Goal: Task Accomplishment & Management: Manage account settings

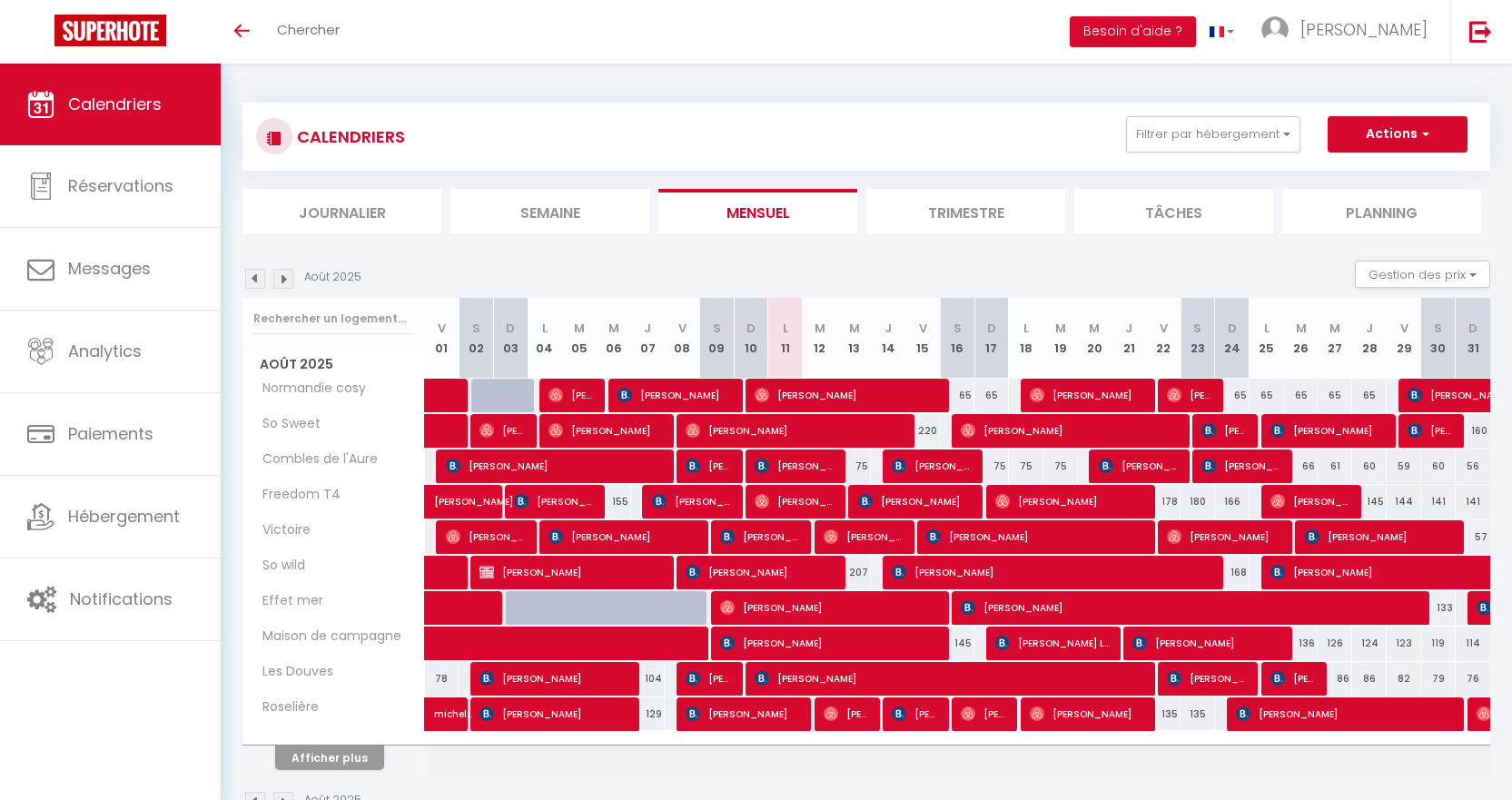
click at [259, 279] on img at bounding box center [254, 278] width 20 height 20
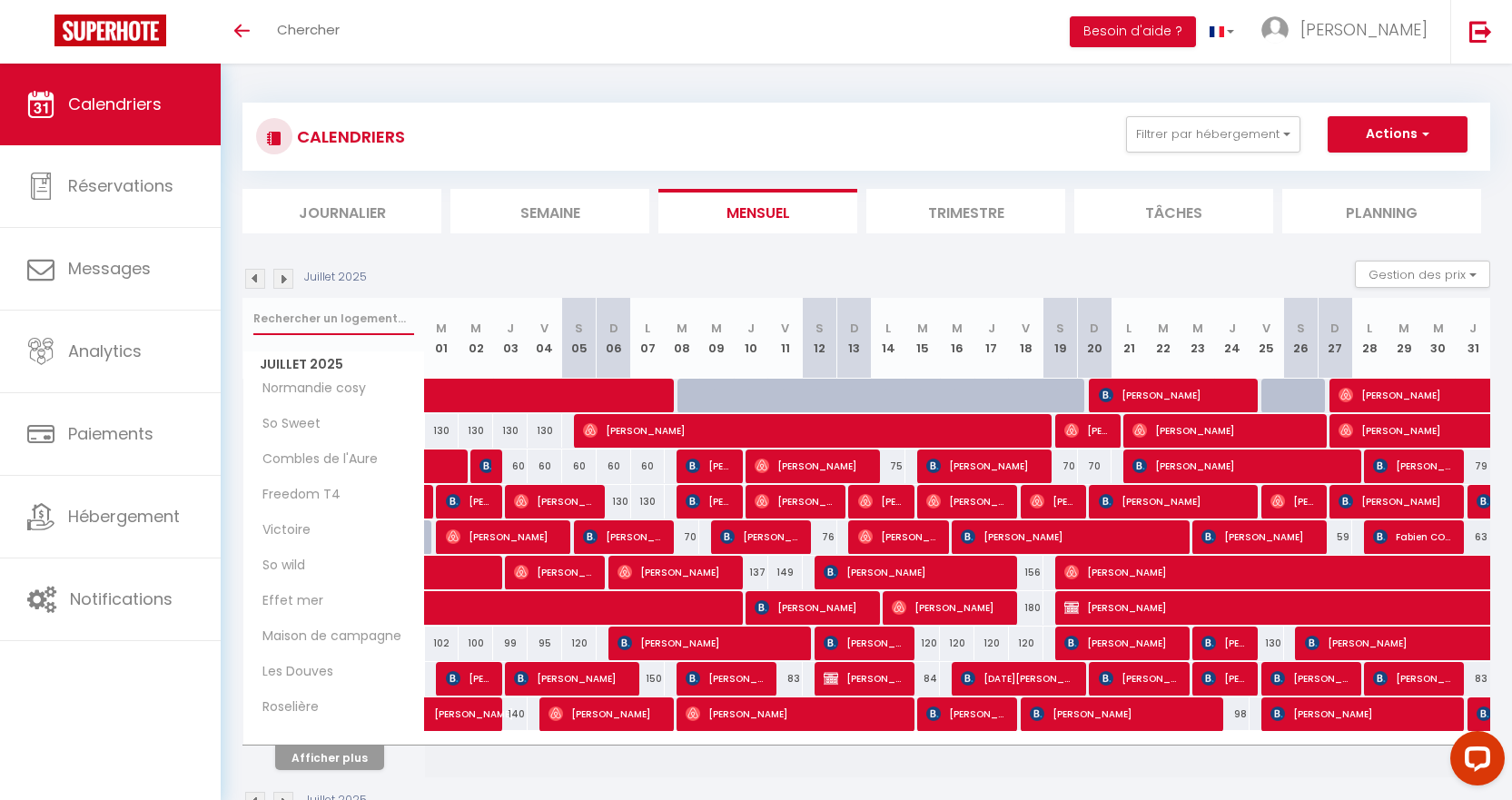
click at [319, 322] on input "text" at bounding box center [334, 319] width 161 height 33
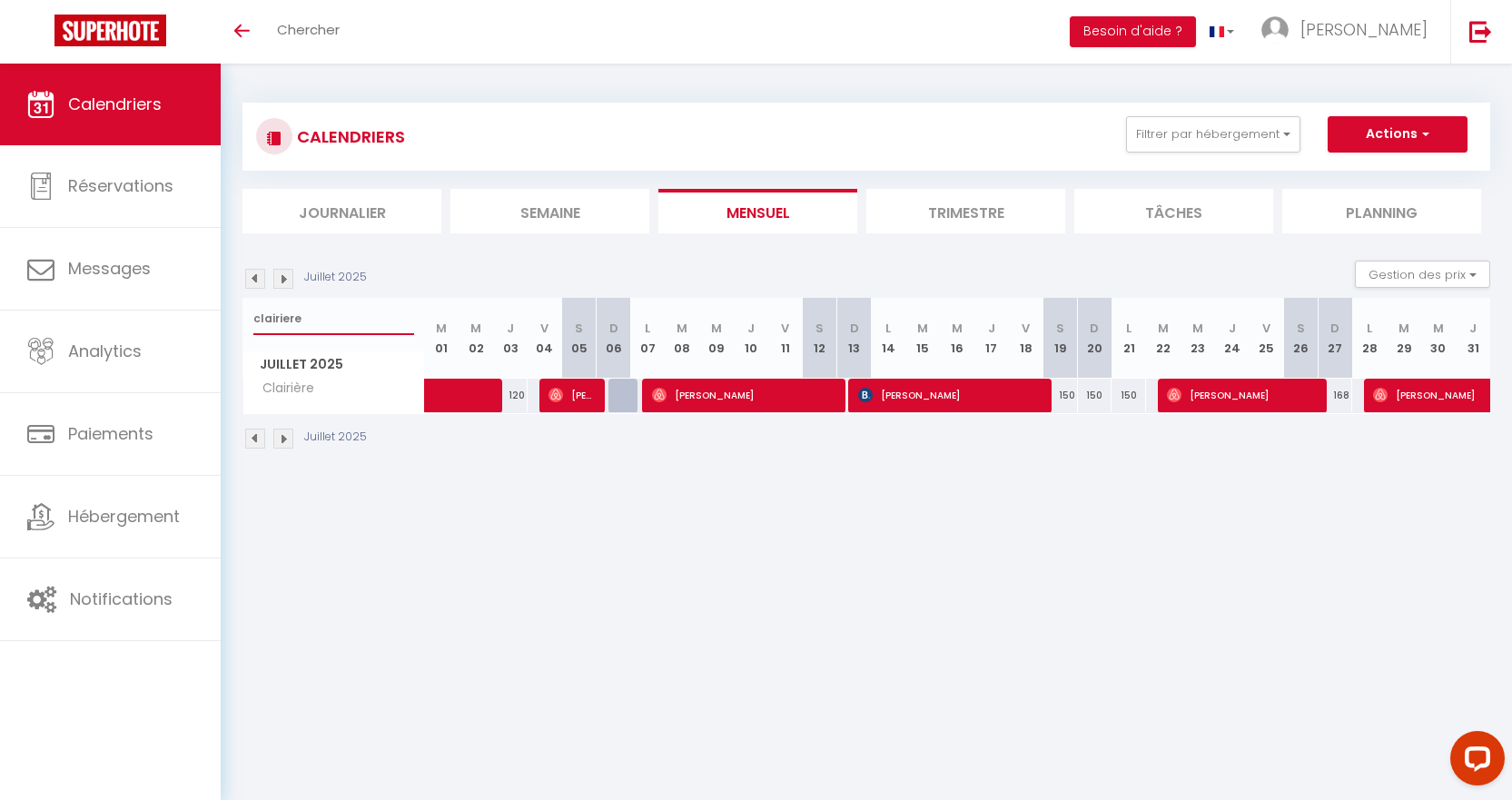
type input "clairiere"
click at [554, 399] on img at bounding box center [556, 395] width 15 height 15
select select "OK"
select select "0"
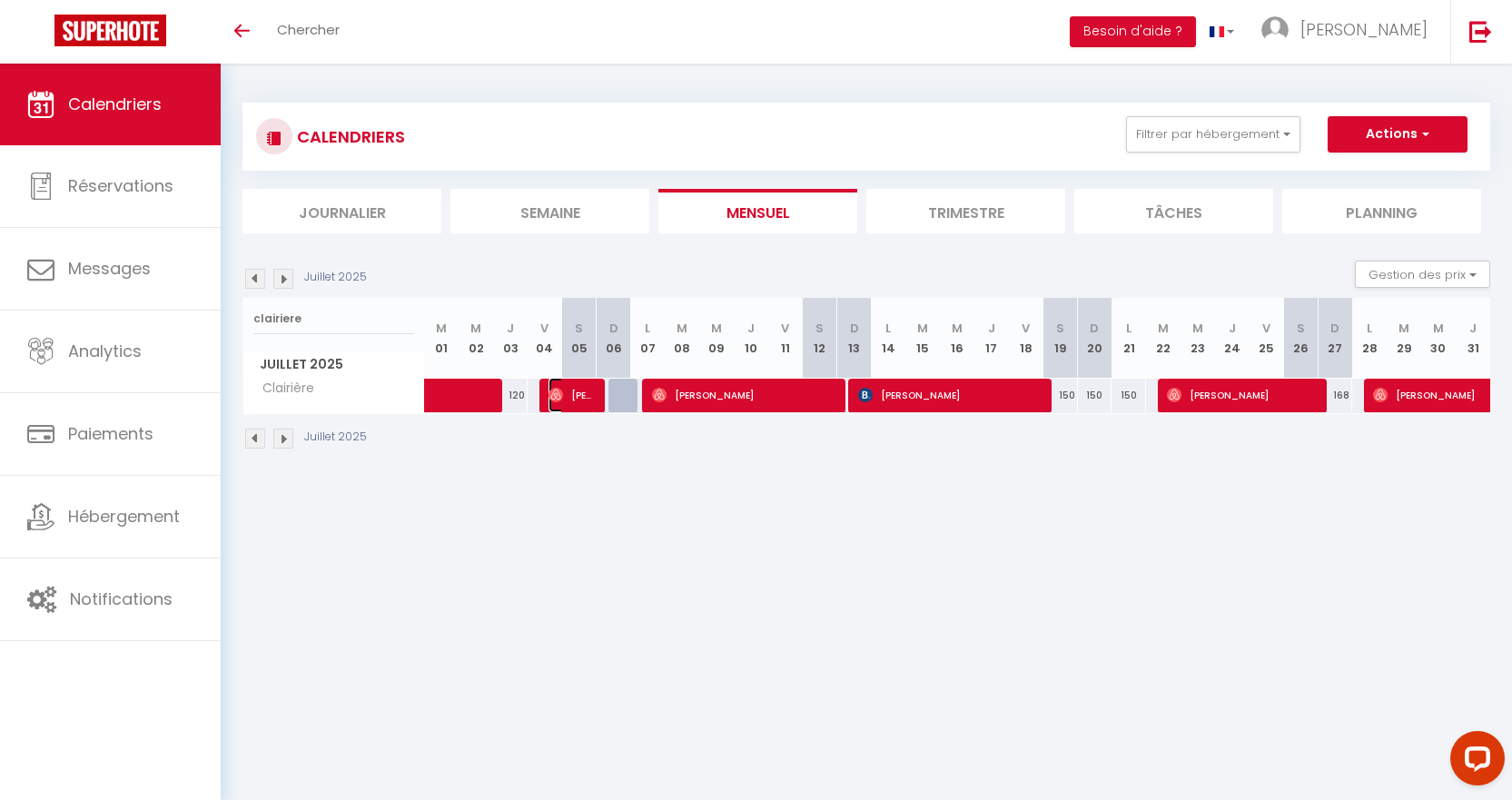
select select "0"
select select "1"
select select
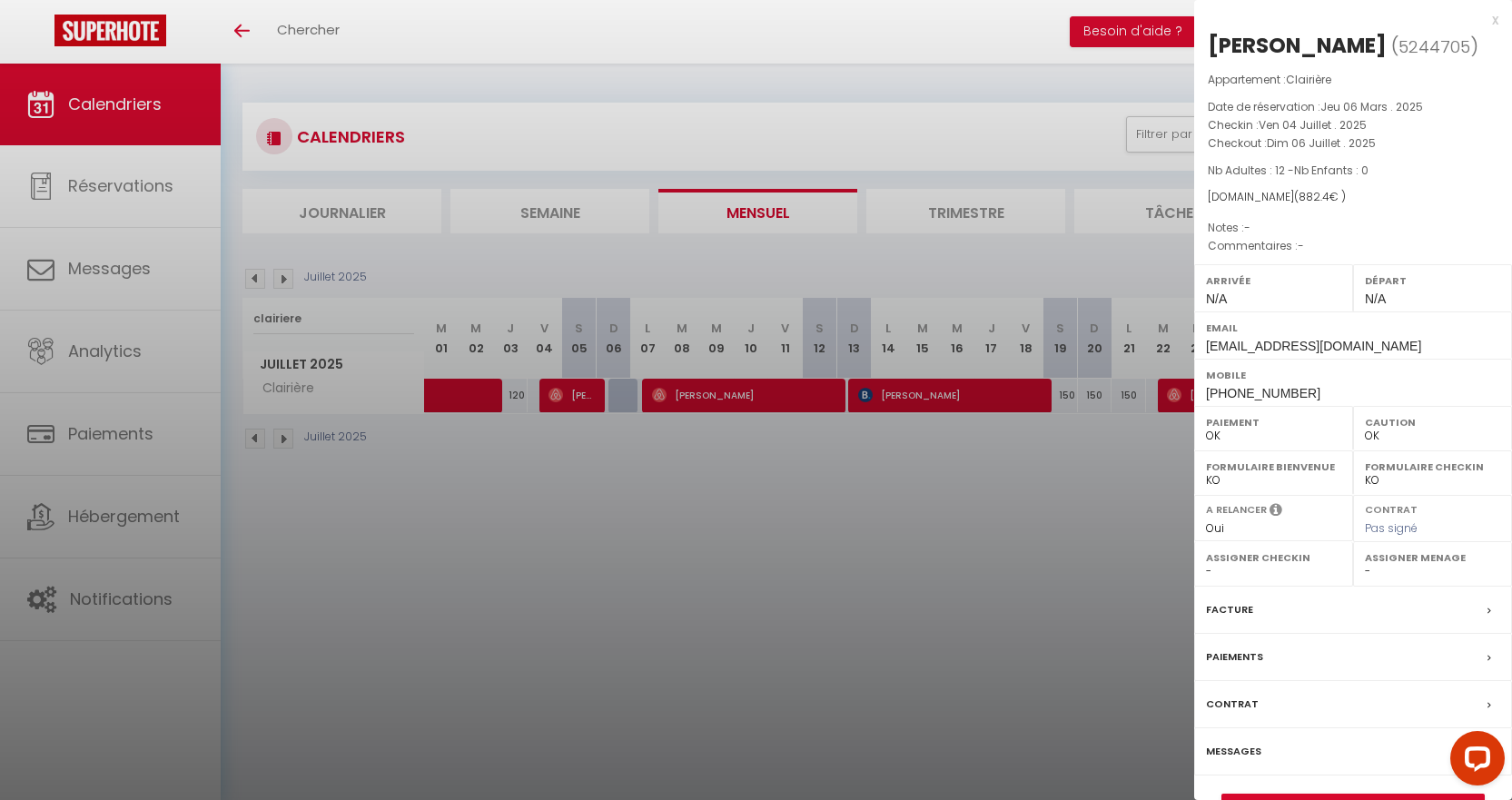
click at [1248, 753] on label "Messages" at bounding box center [1233, 751] width 55 height 19
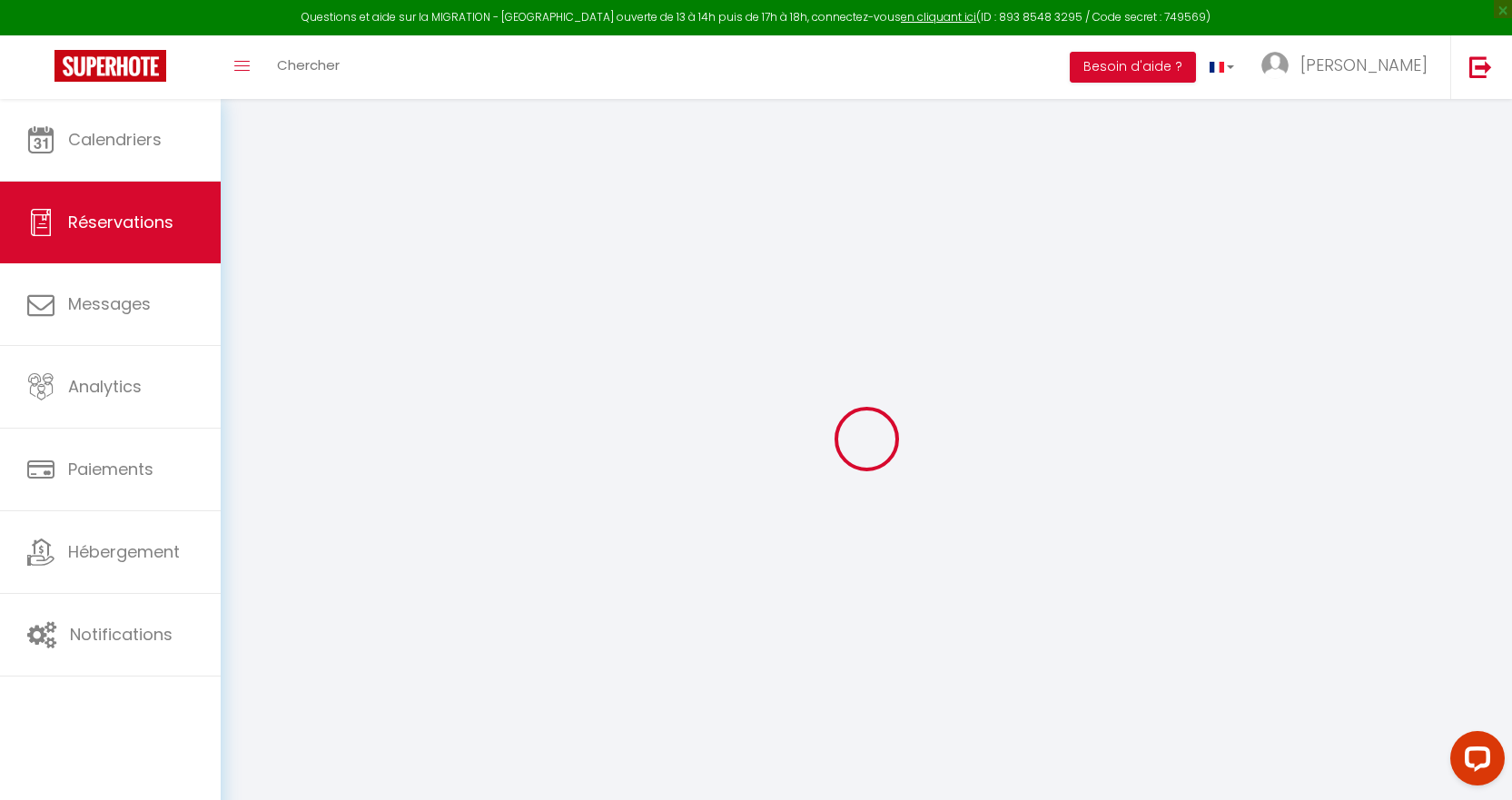
select select
checkbox input "false"
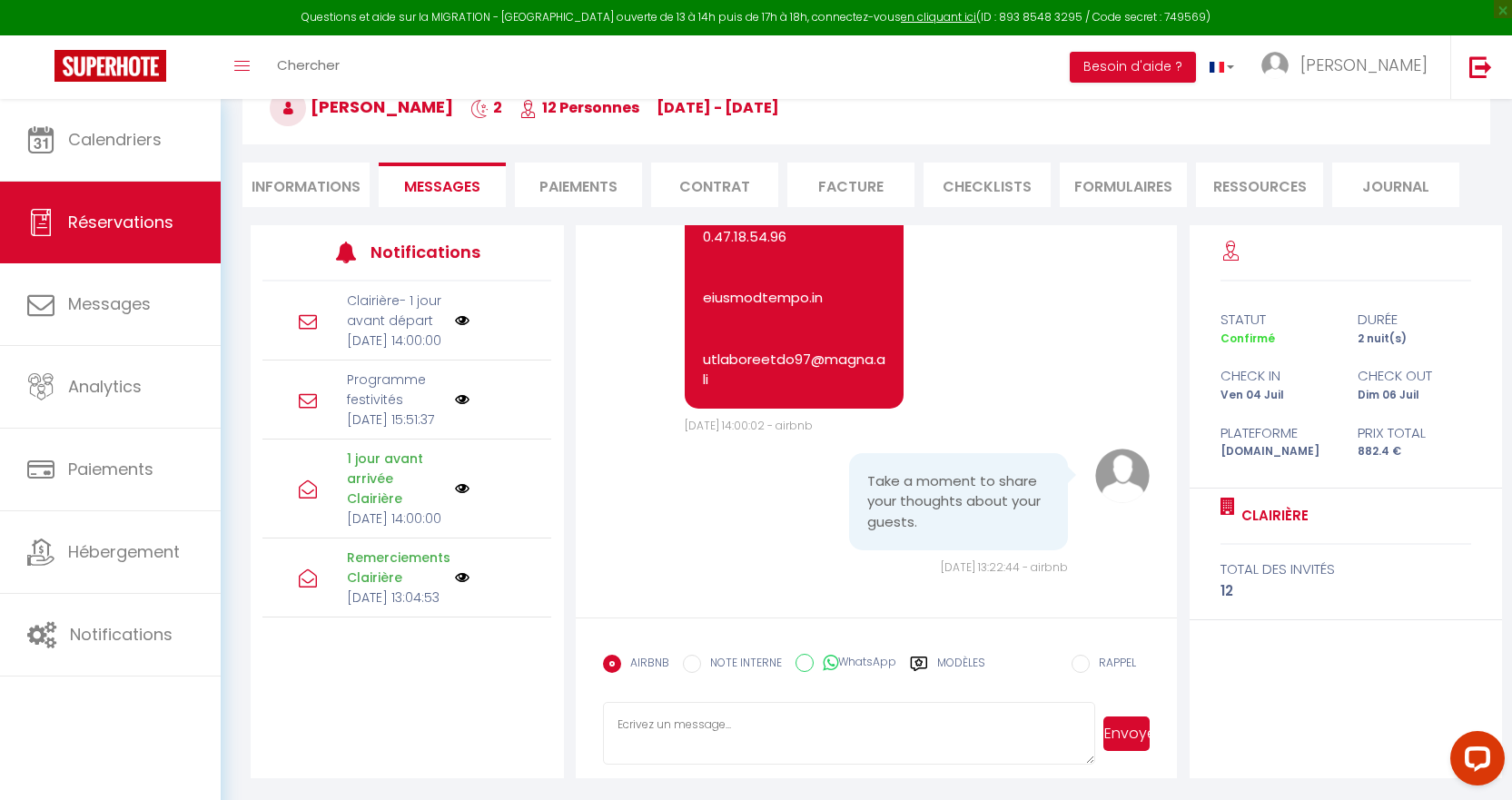
scroll to position [10147, 0]
